Goal: Information Seeking & Learning: Learn about a topic

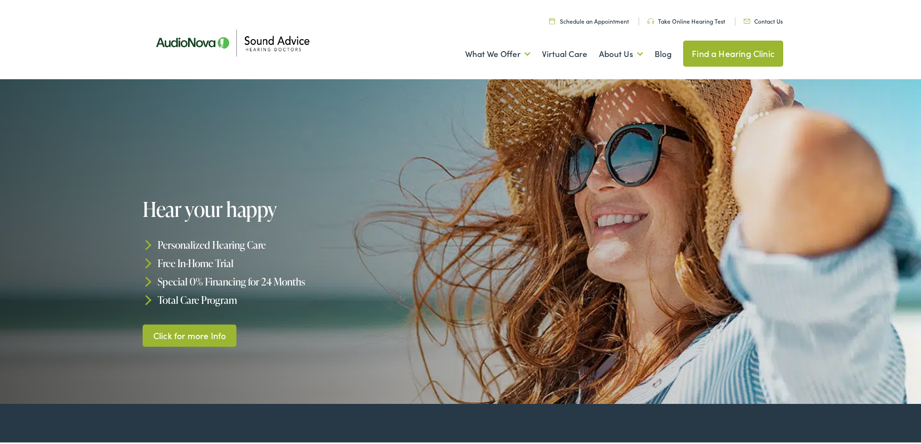
scroll to position [193, 0]
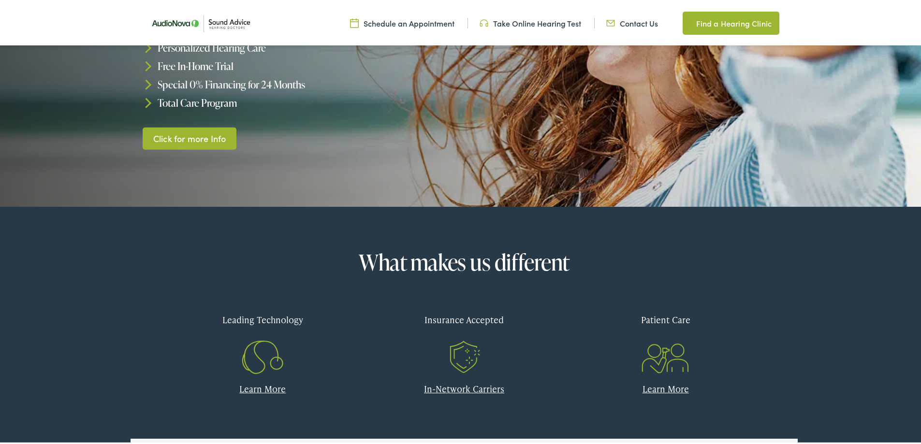
click at [461, 319] on div "Insurance Accepted" at bounding box center [464, 317] width 187 height 29
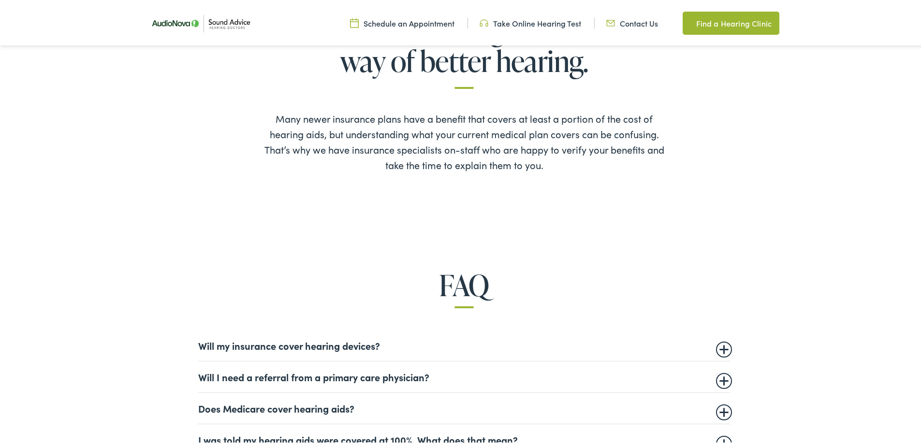
scroll to position [483, 0]
click at [718, 380] on summary "Will I need a referral from a primary care physician?" at bounding box center [464, 374] width 532 height 12
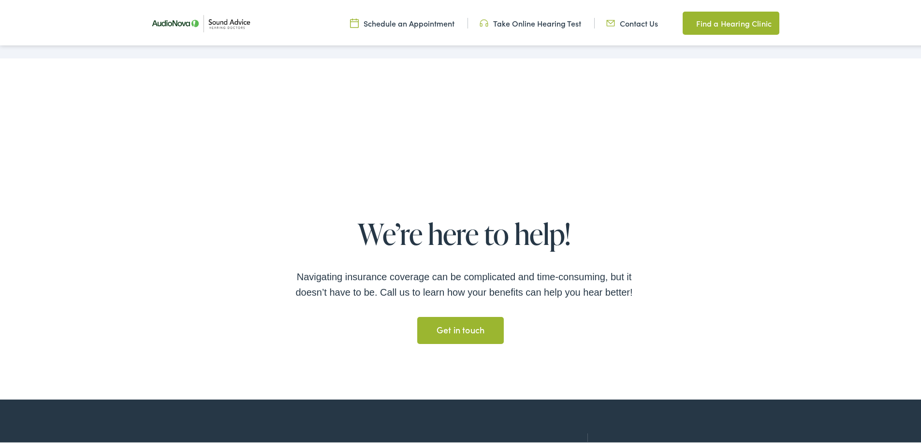
scroll to position [1836, 0]
click at [718, 380] on div "We’re here to help! Navigating insurance coverage can be complicated and time-c…" at bounding box center [464, 282] width 928 height 230
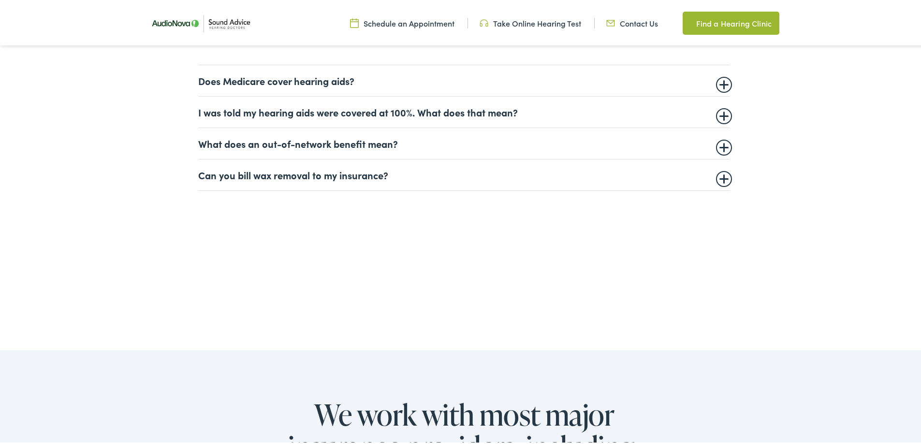
scroll to position [870, 0]
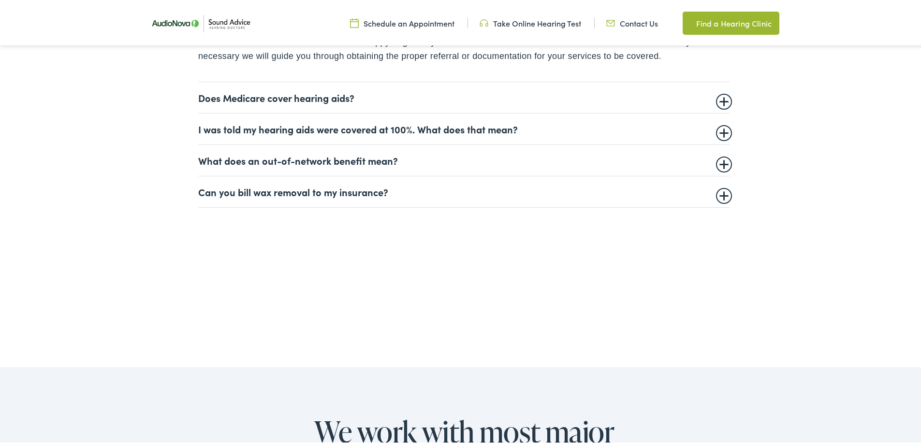
click at [720, 97] on summary "Does Medicare cover hearing aids?" at bounding box center [464, 96] width 532 height 12
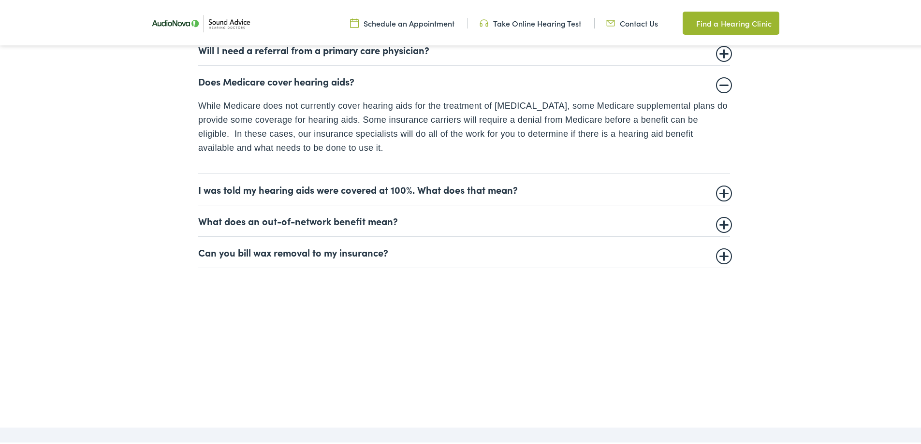
scroll to position [713, 0]
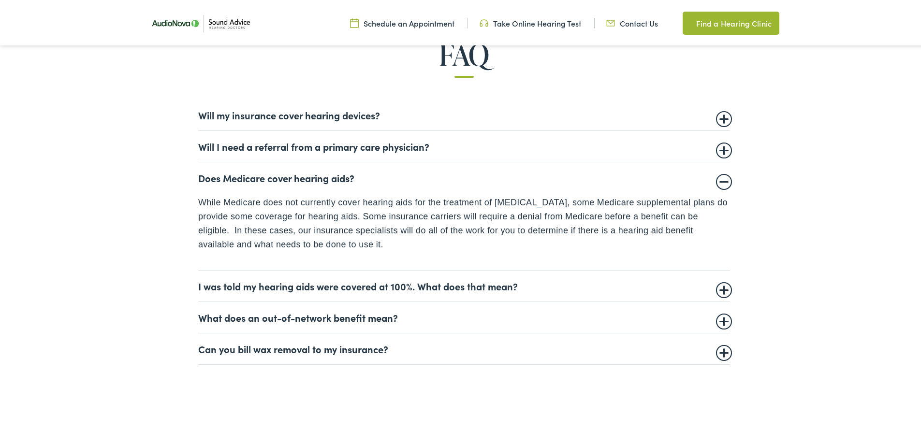
click at [720, 115] on summary "Will my insurance cover hearing devices?" at bounding box center [464, 113] width 532 height 12
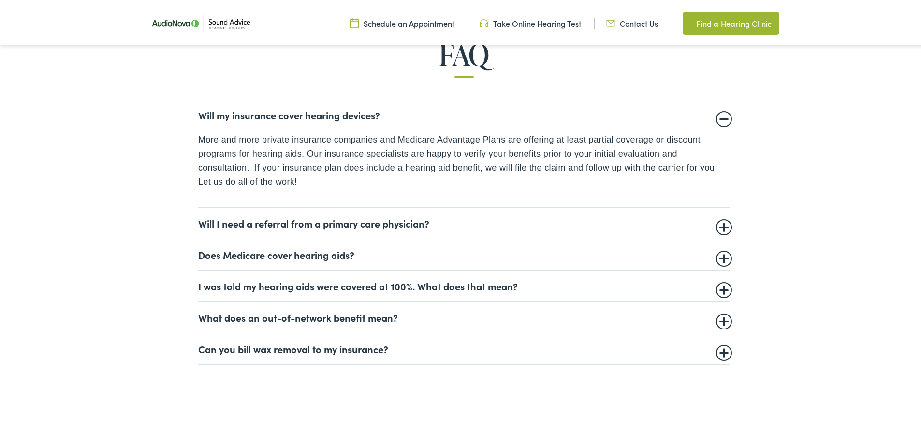
click at [715, 223] on summary "Will I need a referral from a primary care physician?" at bounding box center [464, 222] width 532 height 12
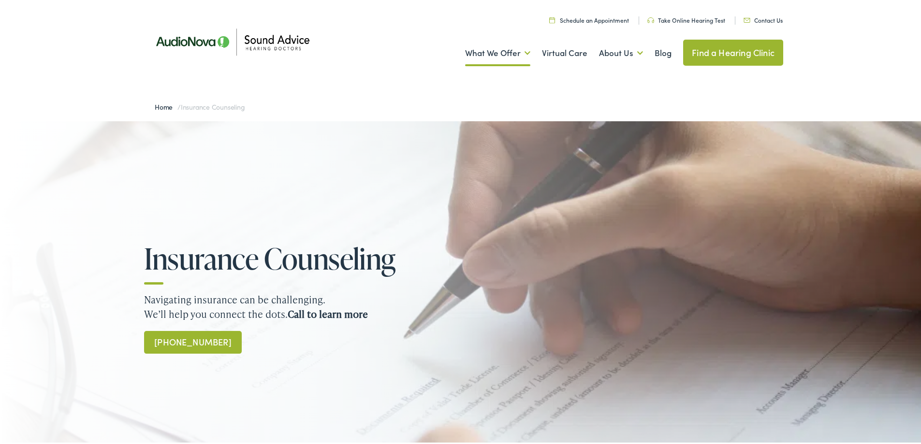
scroll to position [0, 0]
